Goal: Task Accomplishment & Management: Manage account settings

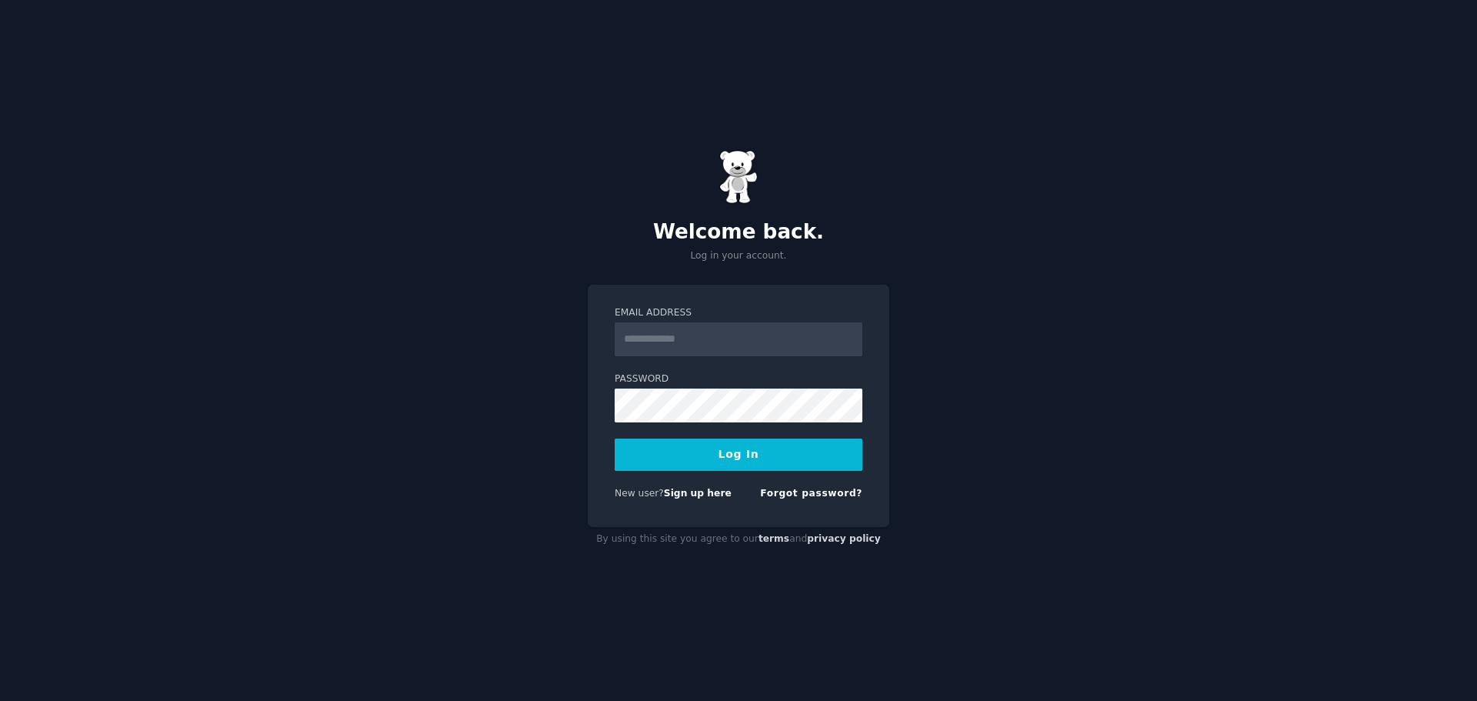
click at [719, 340] on input "Email Address" at bounding box center [739, 339] width 248 height 34
type input "**********"
click at [695, 442] on button "Log In" at bounding box center [739, 455] width 248 height 32
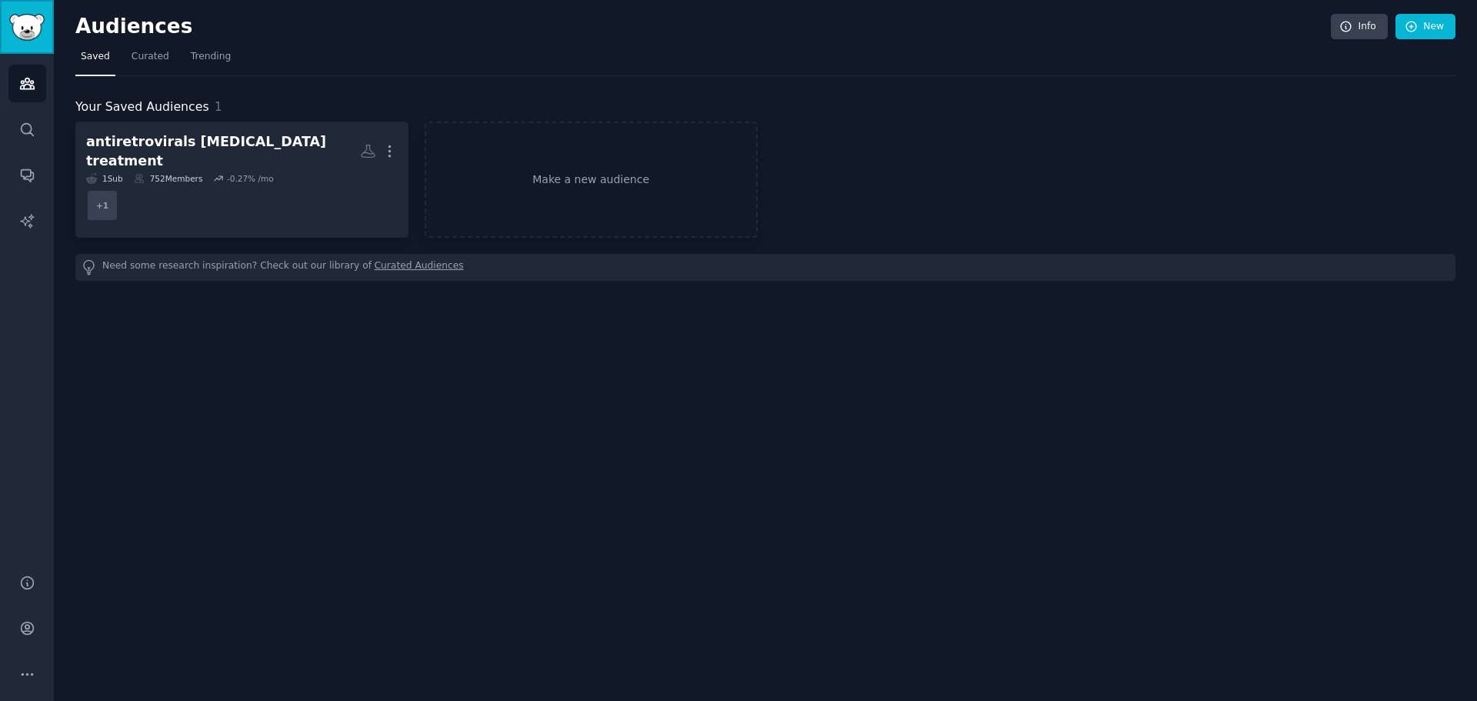
click at [36, 23] on img "Sidebar" at bounding box center [26, 27] width 35 height 27
click at [8, 8] on link "Sidebar" at bounding box center [27, 27] width 54 height 54
click at [14, 14] on img "Sidebar" at bounding box center [26, 27] width 35 height 27
click at [20, 21] on img "Sidebar" at bounding box center [26, 27] width 35 height 27
click at [25, 43] on link "Sidebar" at bounding box center [27, 27] width 54 height 54
